Goal: Find specific page/section: Find specific page/section

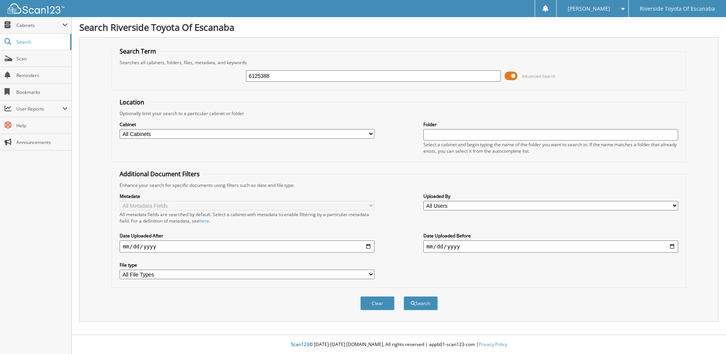
type input "6125388"
click at [403, 296] on button "Search" at bounding box center [420, 303] width 34 height 14
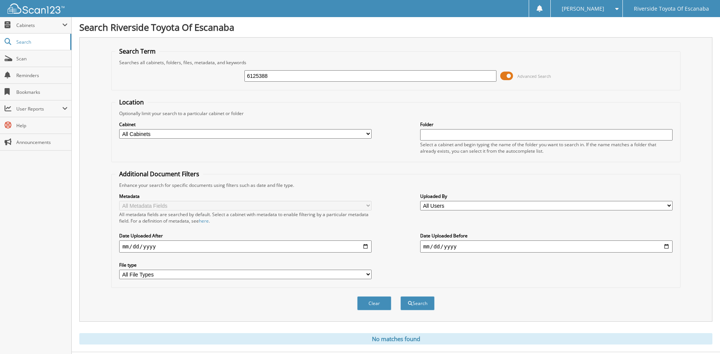
click at [277, 77] on input "6125388" at bounding box center [370, 75] width 252 height 11
click at [30, 29] on span "Cabinets" at bounding box center [35, 25] width 71 height 16
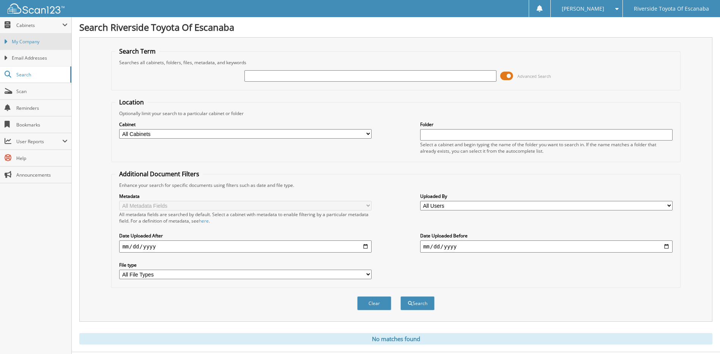
click at [33, 40] on span "My Company" at bounding box center [40, 41] width 56 height 7
